Goal: Communication & Community: Answer question/provide support

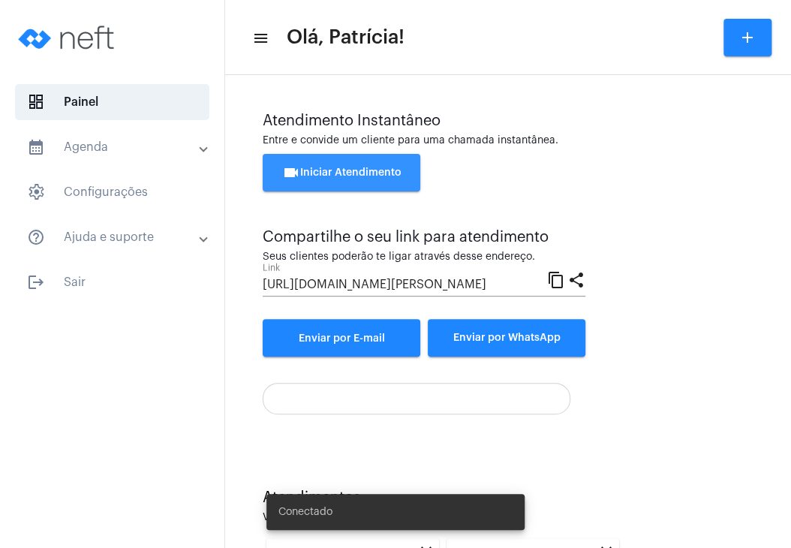
click at [360, 171] on span "videocam Iniciar Atendimento" at bounding box center [341, 172] width 119 height 11
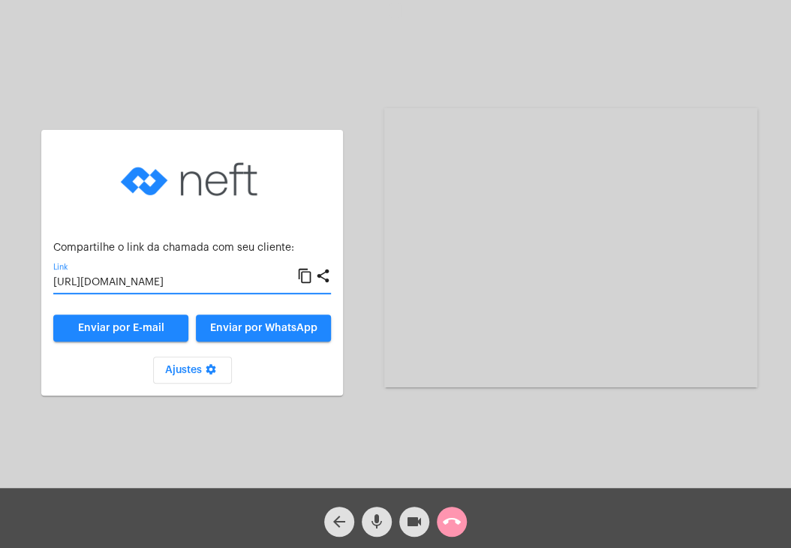
click at [115, 281] on input "[URL][DOMAIN_NAME]" at bounding box center [175, 283] width 244 height 12
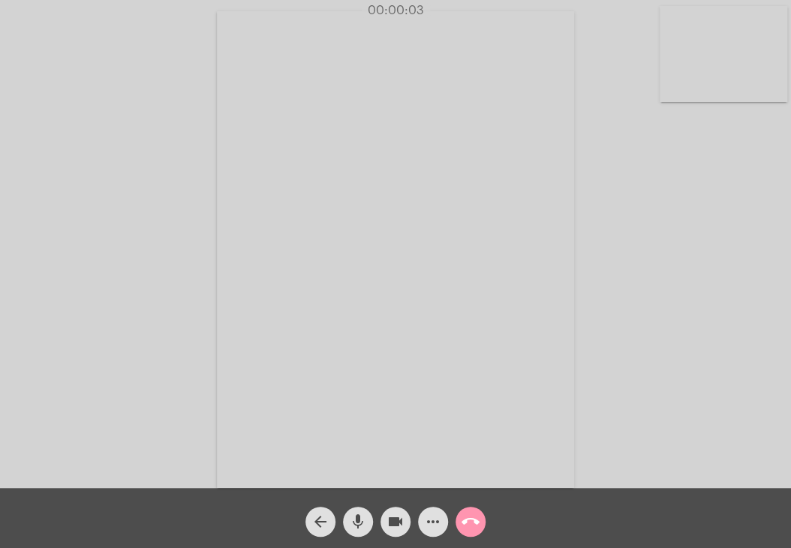
click at [692, 65] on video at bounding box center [723, 54] width 128 height 96
click at [563, 149] on video at bounding box center [489, 248] width 484 height 362
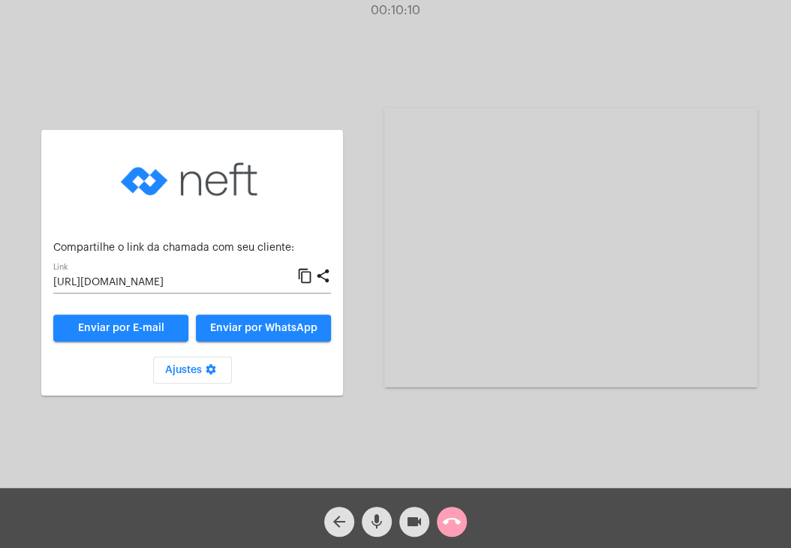
click at [455, 522] on mat-icon "call_end" at bounding box center [452, 521] width 18 height 18
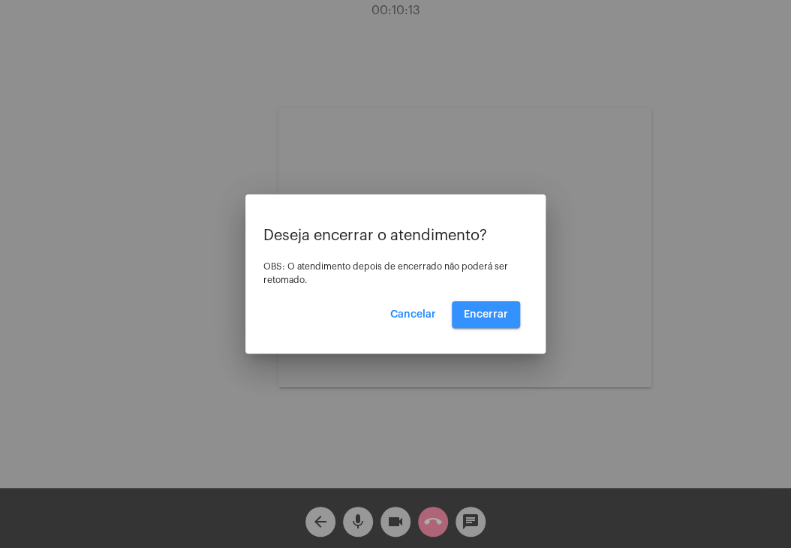
click at [486, 317] on span "Encerrar" at bounding box center [486, 314] width 44 height 11
